Goal: Information Seeking & Learning: Find contact information

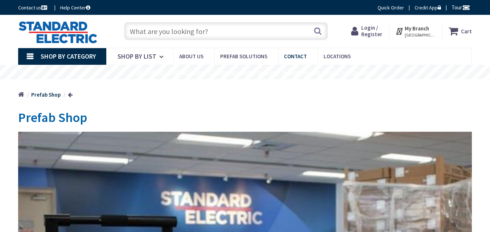
click at [290, 57] on span "Contact" at bounding box center [295, 56] width 23 height 7
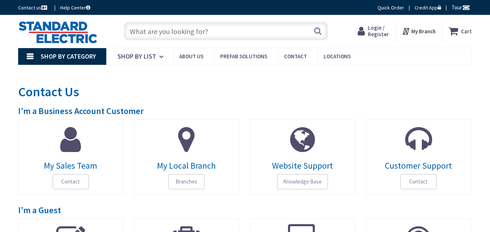
type input "[STREET_ADDRESS]"
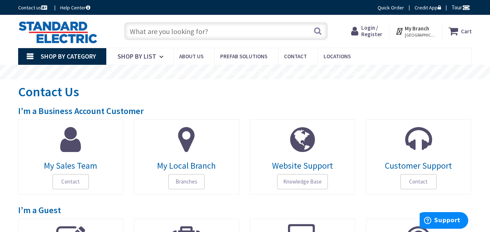
drag, startPoint x: 468, startPoint y: 62, endPoint x: 495, endPoint y: 55, distance: 27.9
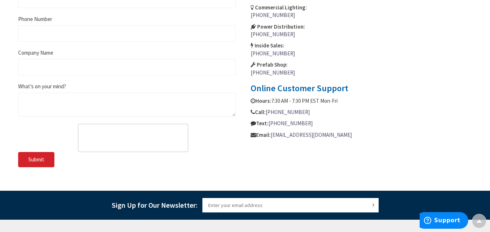
scroll to position [420, 0]
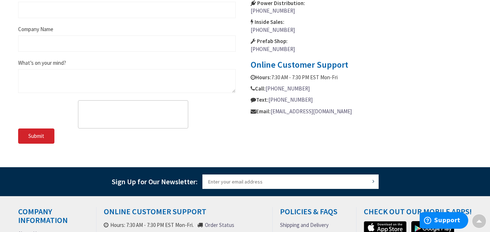
drag, startPoint x: 367, startPoint y: 111, endPoint x: 271, endPoint y: 111, distance: 96.4
click at [271, 111] on p "Email: [EMAIL_ADDRESS][DOMAIN_NAME]" at bounding box center [360, 112] width 221 height 8
copy p "[EMAIL_ADDRESS][DOMAIN_NAME]"
drag, startPoint x: 303, startPoint y: 90, endPoint x: 268, endPoint y: 90, distance: 35.2
click at [268, 90] on p "Call: [PHONE_NUMBER]" at bounding box center [360, 89] width 221 height 8
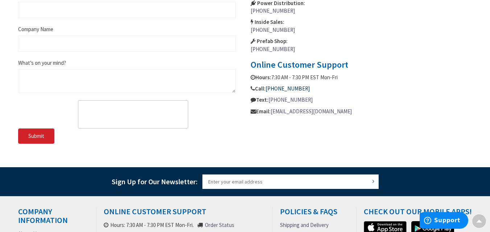
copy link "[PHONE_NUMBER]"
